Goal: Find specific page/section: Find specific page/section

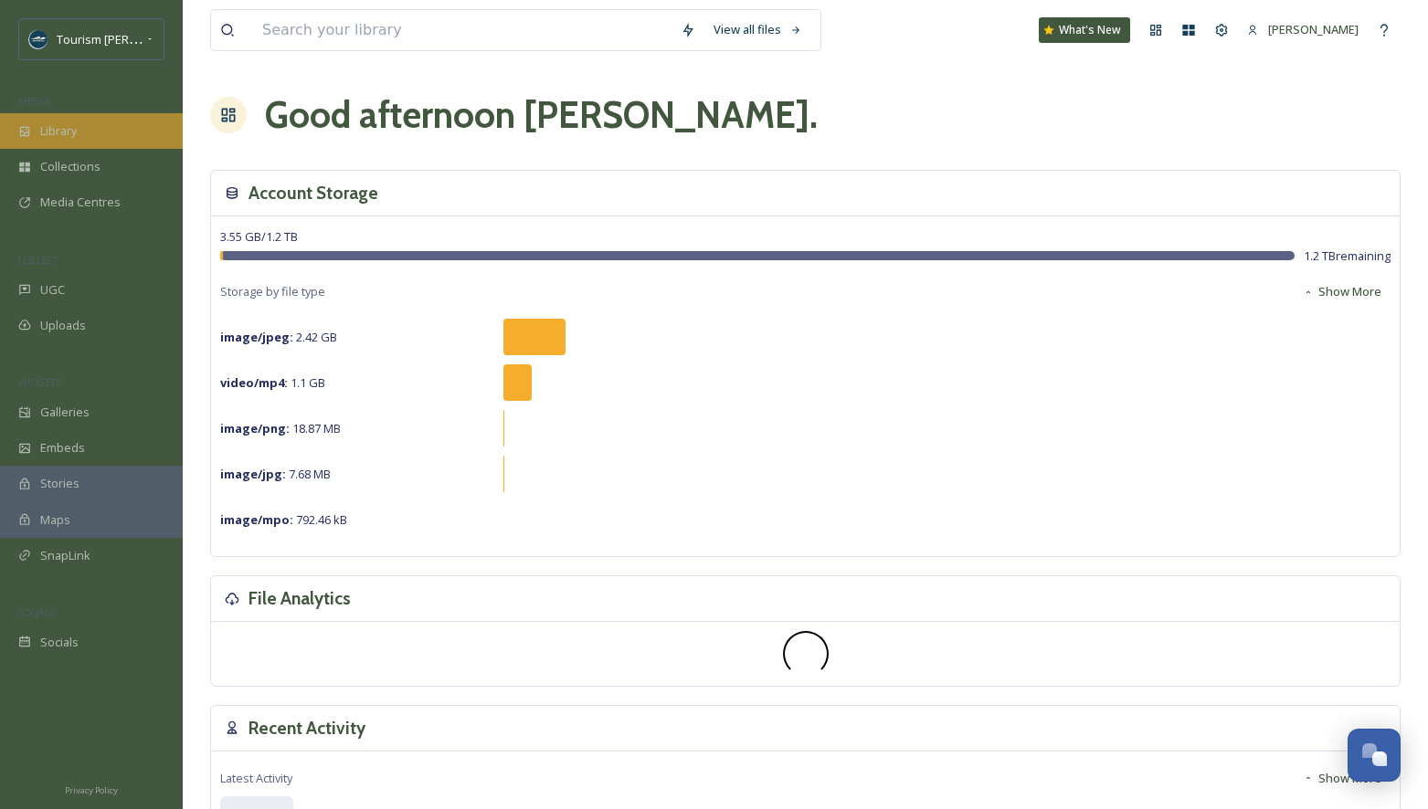
click at [88, 133] on div "Library" at bounding box center [91, 131] width 183 height 36
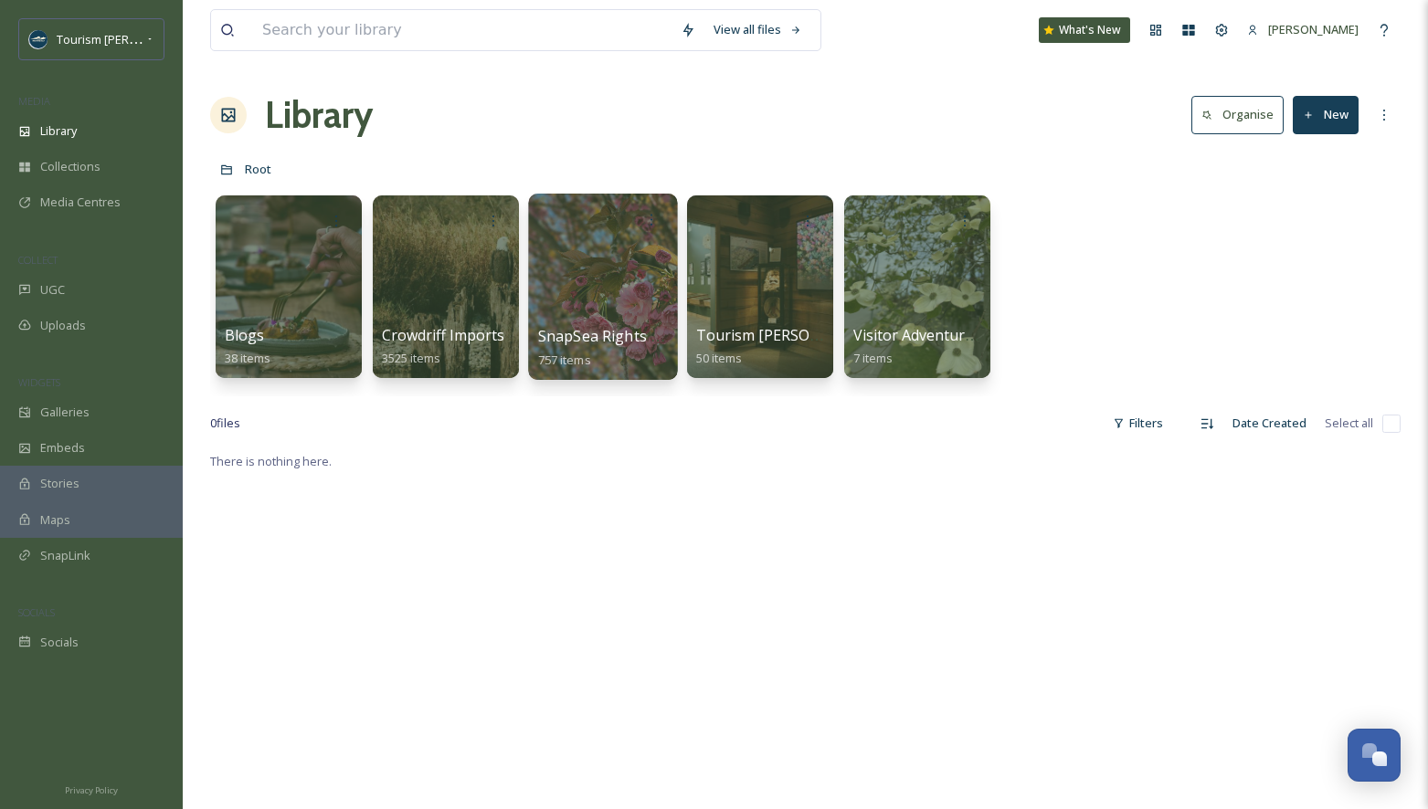
click at [575, 276] on div at bounding box center [602, 287] width 149 height 186
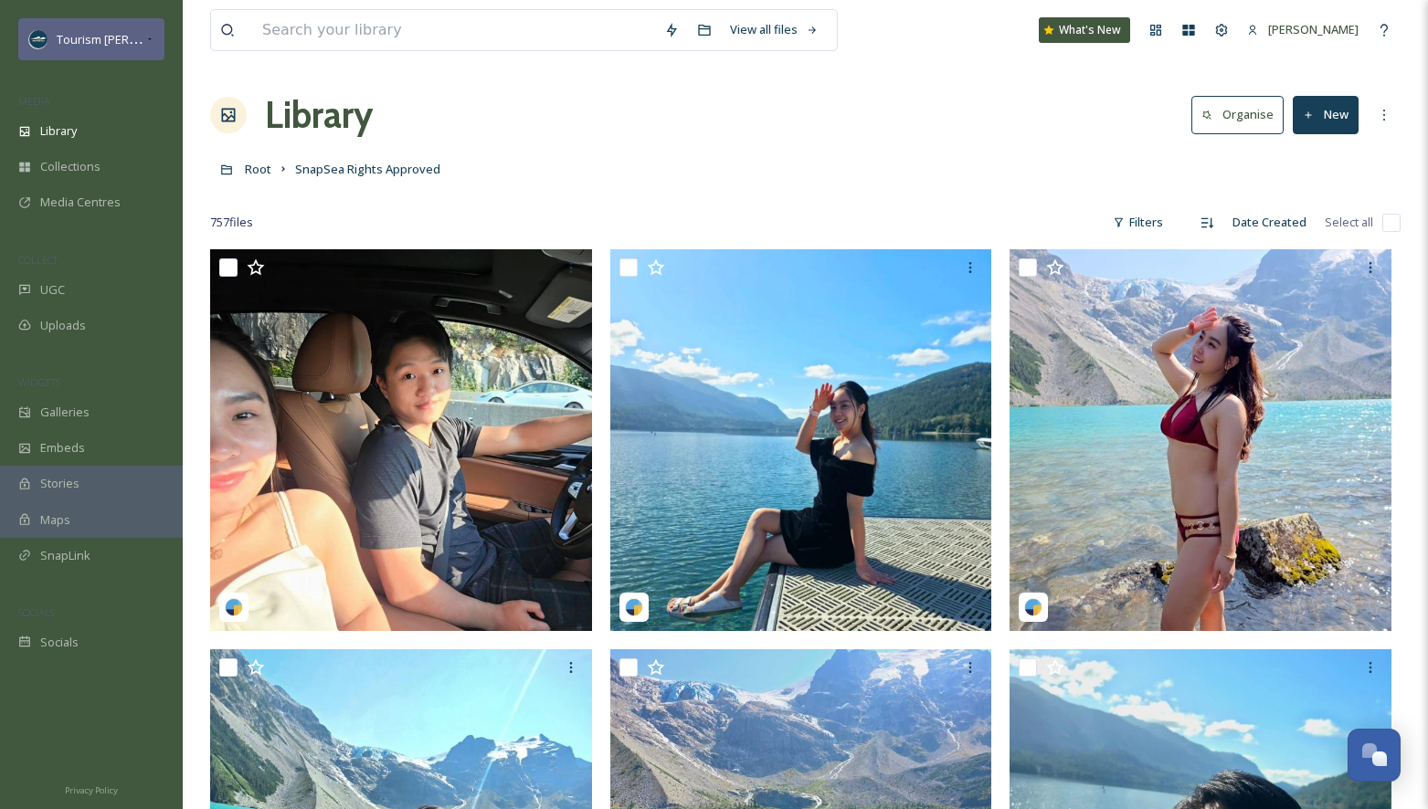
click at [138, 34] on span "Tourism [PERSON_NAME]" at bounding box center [126, 38] width 138 height 17
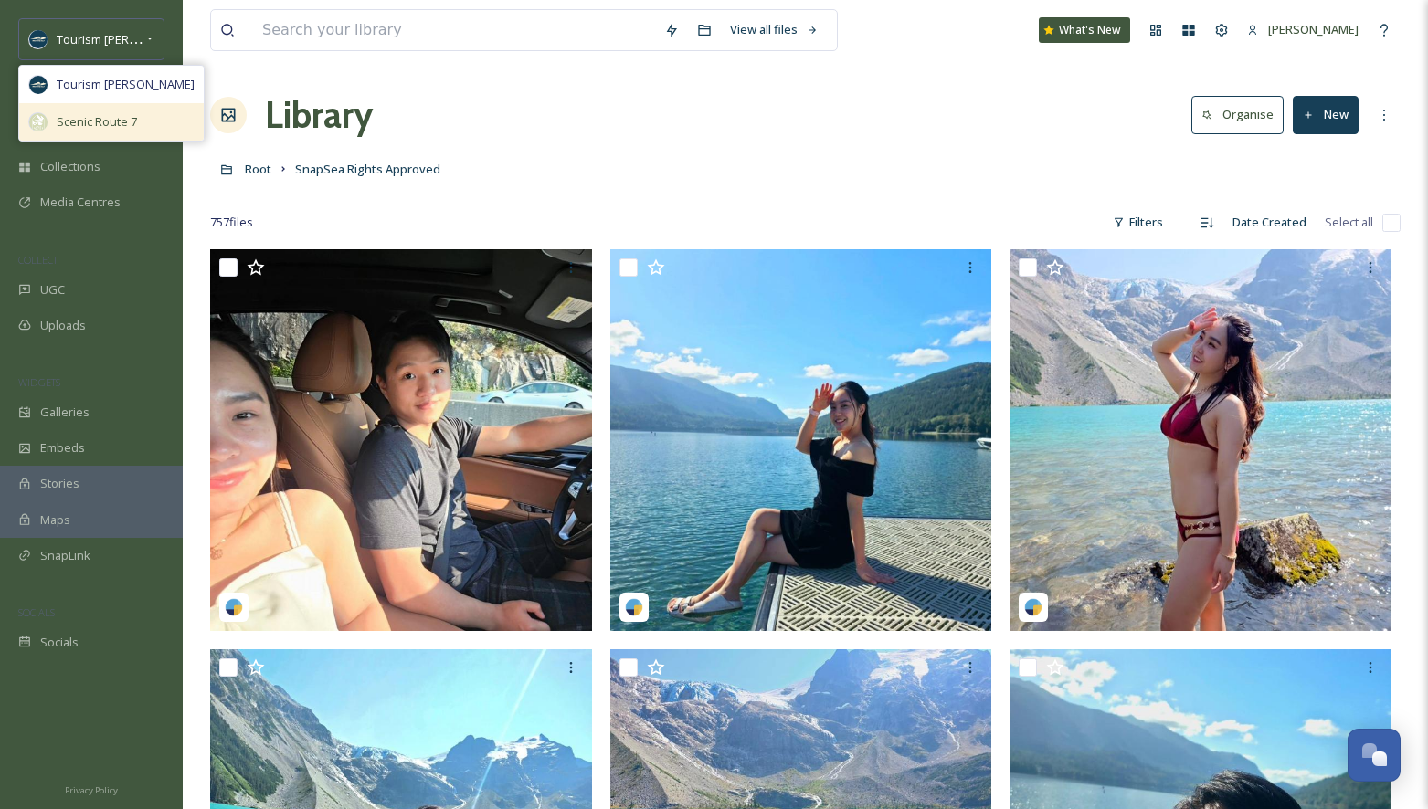
click at [92, 113] on span "Scenic Route 7" at bounding box center [97, 121] width 80 height 17
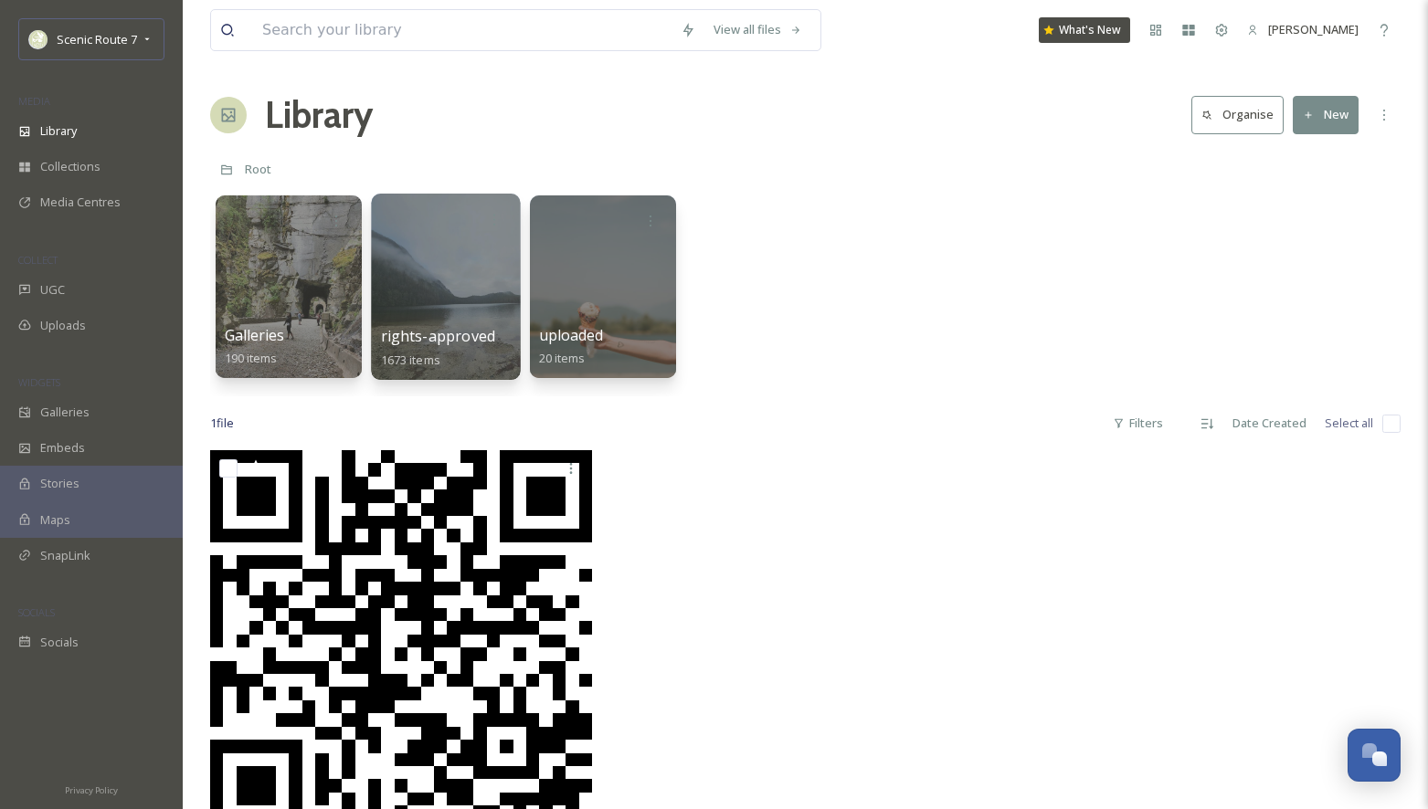
click at [446, 301] on div at bounding box center [445, 287] width 149 height 186
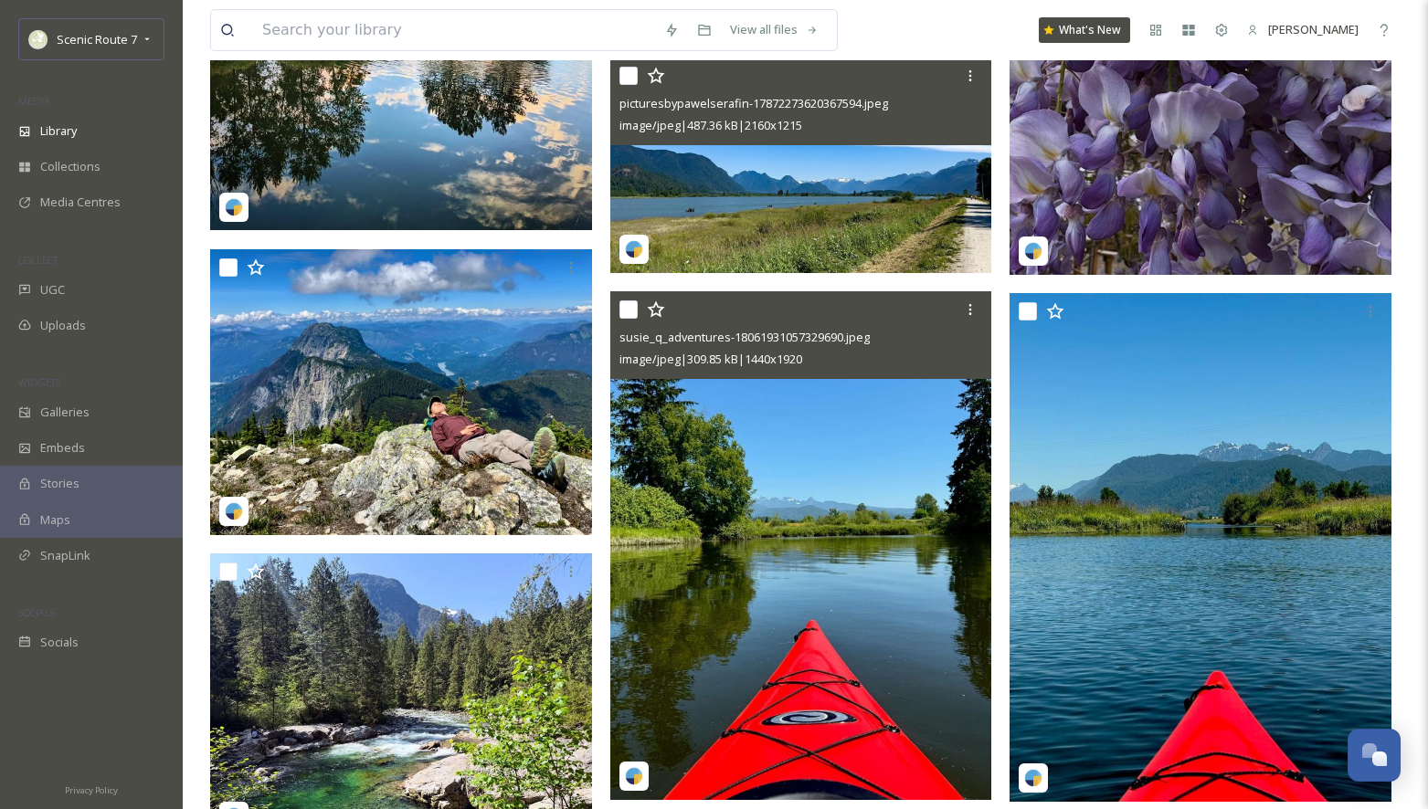
scroll to position [7280, 0]
